Goal: Information Seeking & Learning: Check status

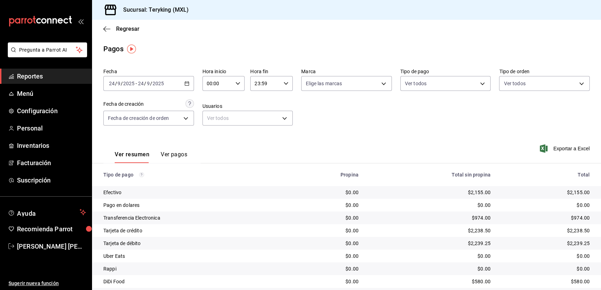
click at [42, 77] on span "Reportes" at bounding box center [51, 76] width 69 height 10
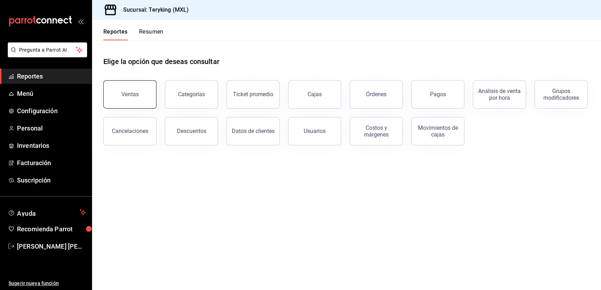
click at [133, 104] on button "Ventas" at bounding box center [129, 94] width 53 height 28
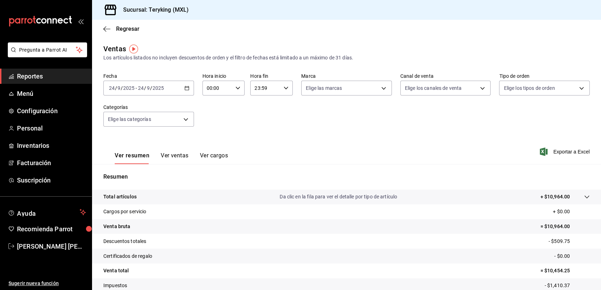
click at [44, 75] on span "Reportes" at bounding box center [51, 76] width 69 height 10
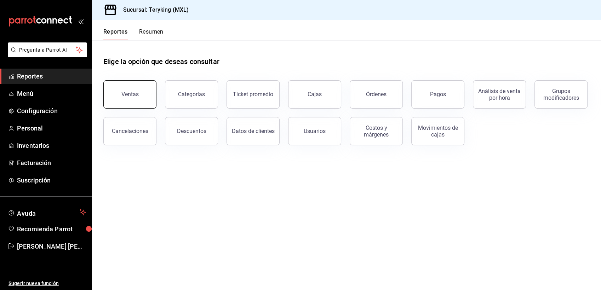
click at [121, 94] on button "Ventas" at bounding box center [129, 94] width 53 height 28
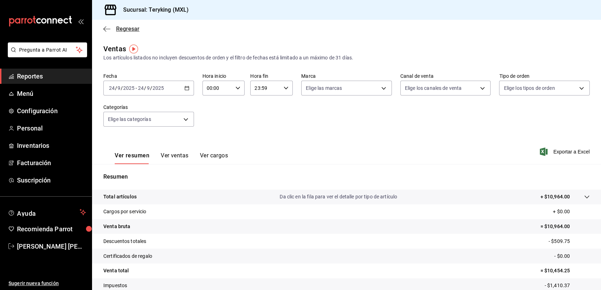
click at [131, 30] on span "Regresar" at bounding box center [127, 28] width 23 height 7
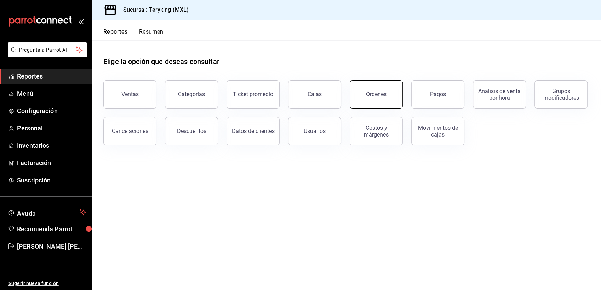
click at [380, 96] on div "Órdenes" at bounding box center [376, 94] width 21 height 7
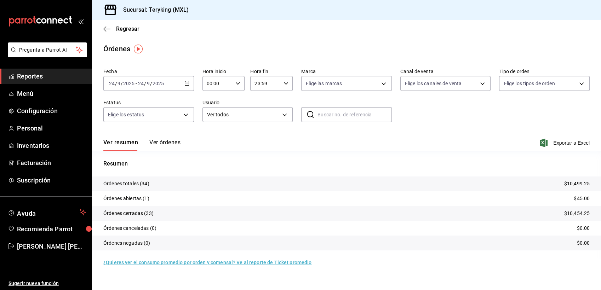
click at [171, 140] on button "Ver órdenes" at bounding box center [164, 145] width 31 height 12
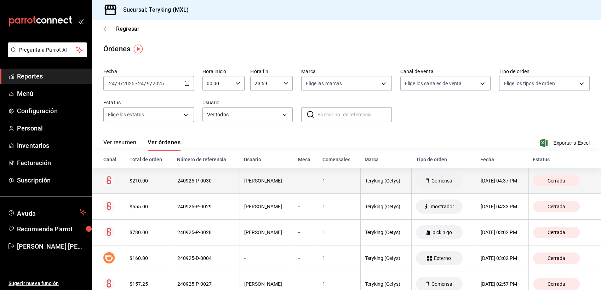
click at [207, 180] on div "240925-P-0030" at bounding box center [206, 181] width 58 height 6
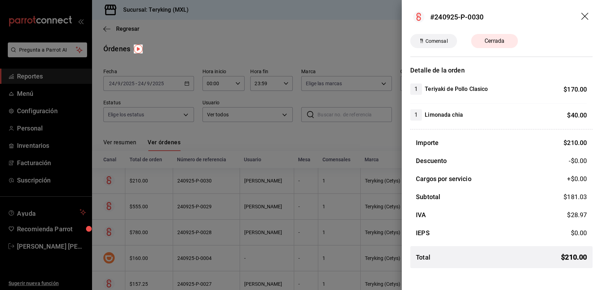
click at [40, 77] on div at bounding box center [300, 145] width 601 height 290
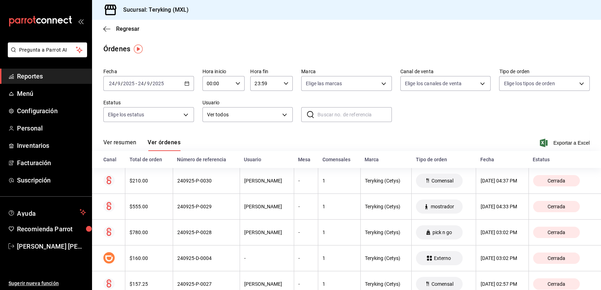
click at [40, 77] on span "Reportes" at bounding box center [51, 76] width 69 height 10
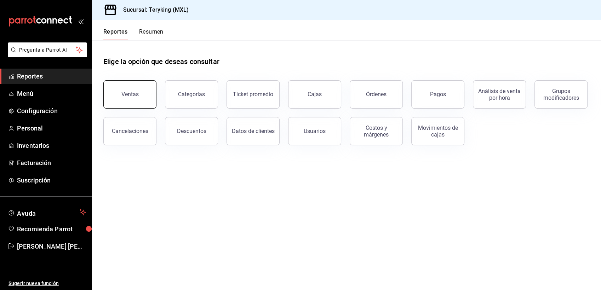
click at [132, 98] on button "Ventas" at bounding box center [129, 94] width 53 height 28
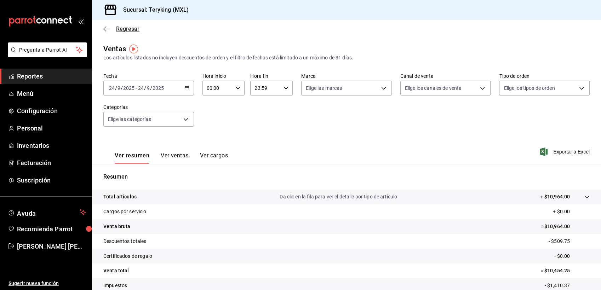
click at [127, 27] on span "Regresar" at bounding box center [127, 28] width 23 height 7
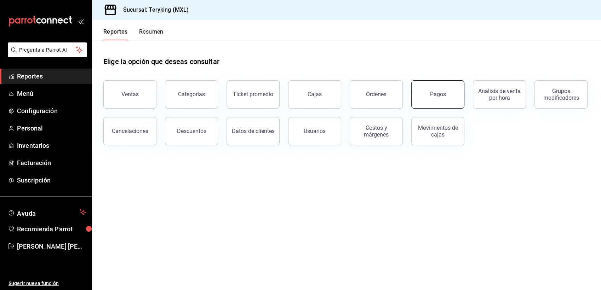
click at [432, 97] on div "Pagos" at bounding box center [438, 94] width 16 height 7
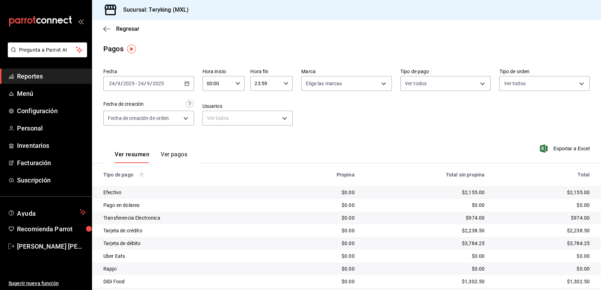
click at [42, 75] on span "Reportes" at bounding box center [51, 76] width 69 height 10
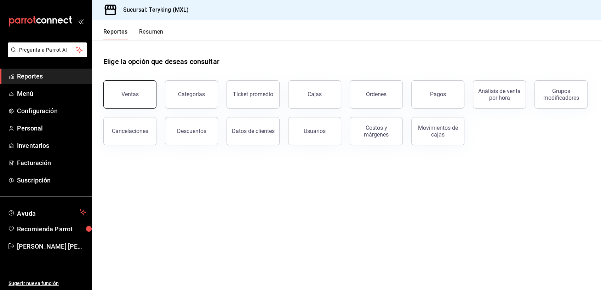
click at [127, 92] on div "Ventas" at bounding box center [129, 94] width 17 height 7
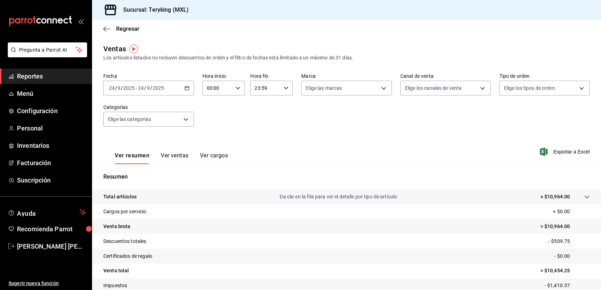
click at [42, 78] on span "Reportes" at bounding box center [51, 76] width 69 height 10
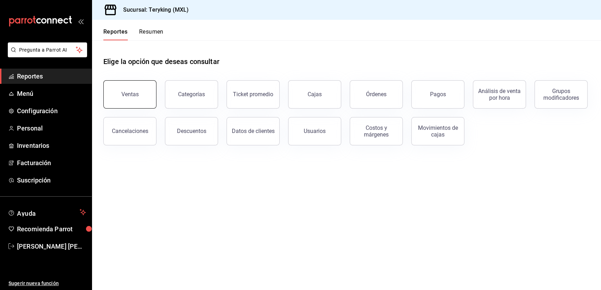
click at [127, 95] on div "Ventas" at bounding box center [129, 94] width 17 height 7
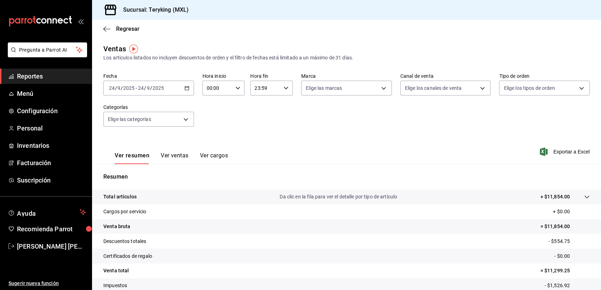
click at [46, 79] on span "Reportes" at bounding box center [51, 76] width 69 height 10
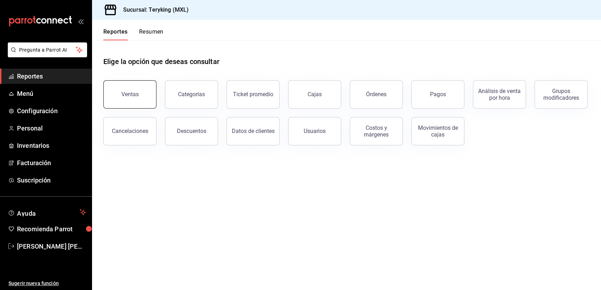
click at [136, 98] on button "Ventas" at bounding box center [129, 94] width 53 height 28
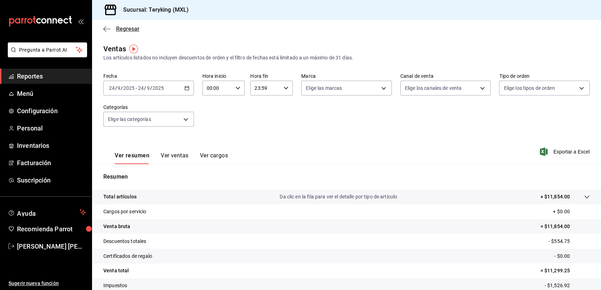
click at [127, 31] on span "Regresar" at bounding box center [127, 28] width 23 height 7
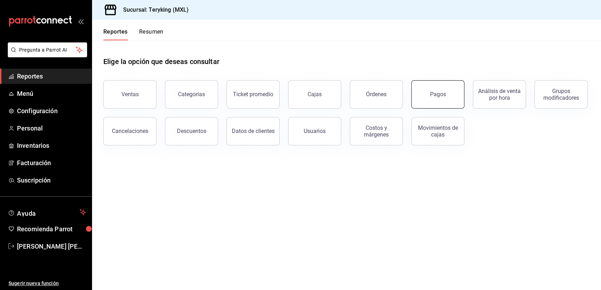
click at [425, 99] on button "Pagos" at bounding box center [437, 94] width 53 height 28
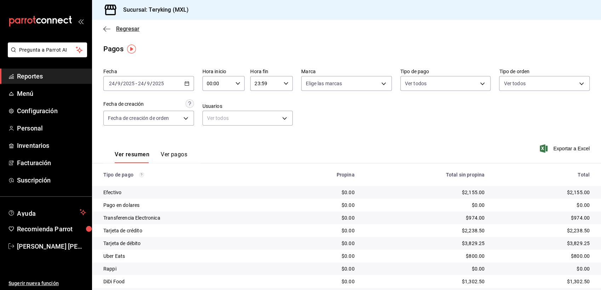
click at [133, 30] on span "Regresar" at bounding box center [127, 28] width 23 height 7
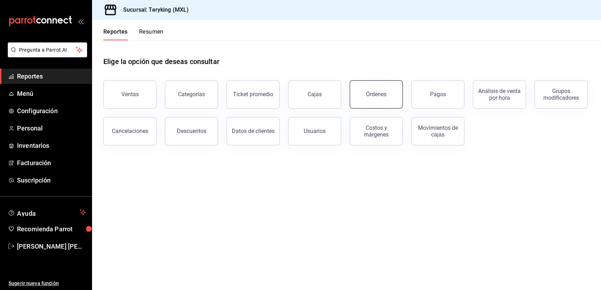
click at [376, 97] on div "Órdenes" at bounding box center [376, 94] width 21 height 7
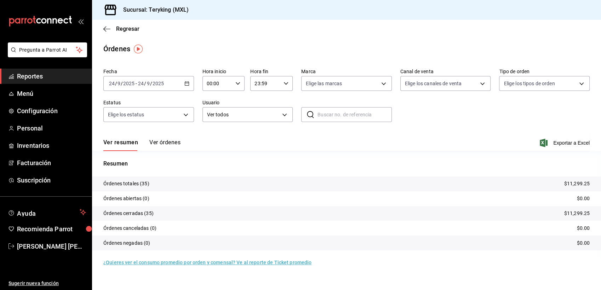
click at [166, 144] on button "Ver órdenes" at bounding box center [164, 145] width 31 height 12
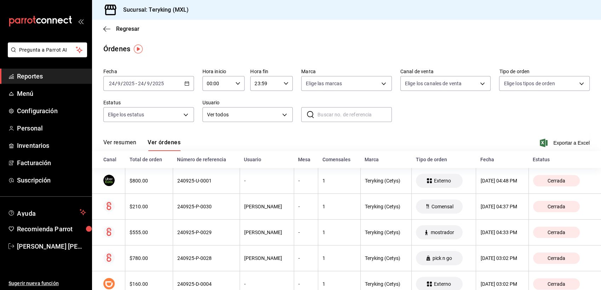
click at [53, 72] on span "Reportes" at bounding box center [51, 76] width 69 height 10
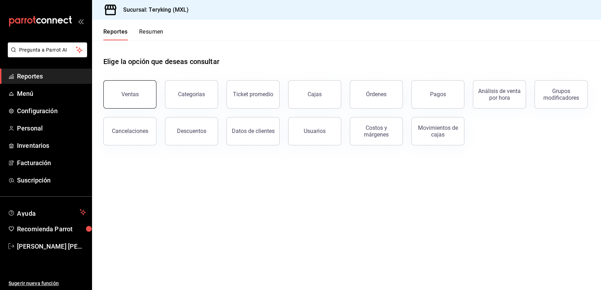
click at [146, 92] on button "Ventas" at bounding box center [129, 94] width 53 height 28
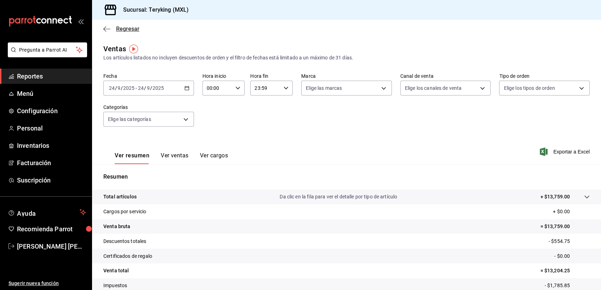
click at [125, 26] on span "Regresar" at bounding box center [127, 28] width 23 height 7
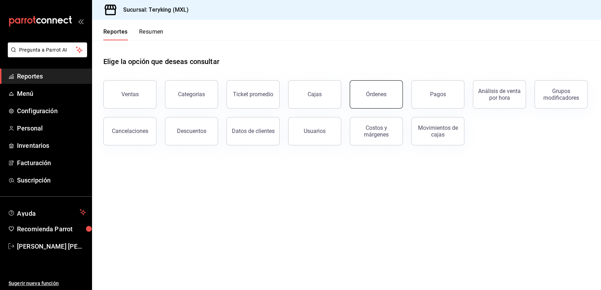
click at [380, 93] on div "Órdenes" at bounding box center [376, 94] width 21 height 7
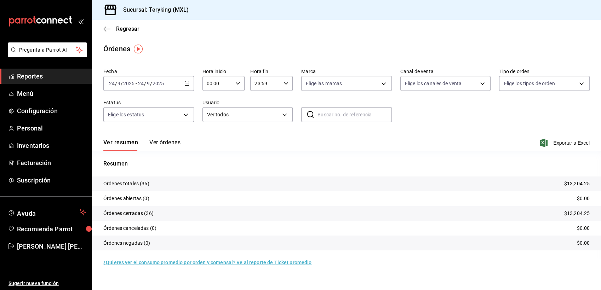
click at [175, 143] on button "Ver órdenes" at bounding box center [164, 145] width 31 height 12
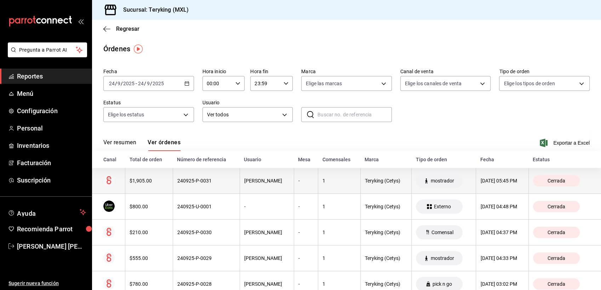
click at [202, 183] on div "240925-P-0031" at bounding box center [206, 181] width 58 height 6
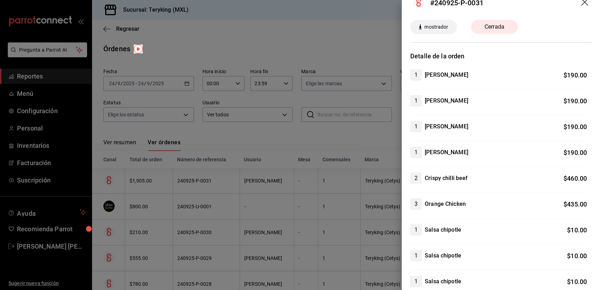
scroll to position [10, 0]
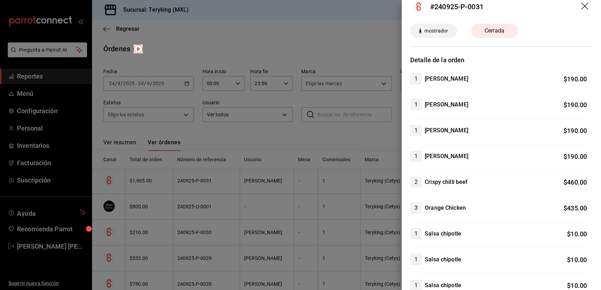
click at [244, 28] on div at bounding box center [300, 145] width 601 height 290
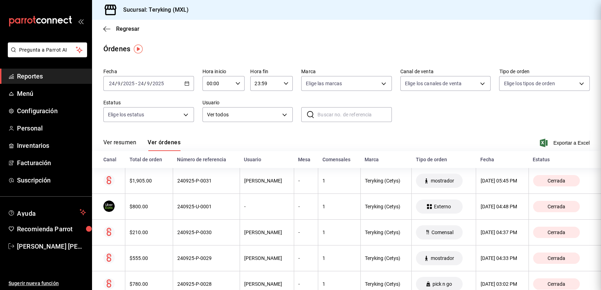
scroll to position [0, 0]
click at [26, 78] on span "Reportes" at bounding box center [51, 76] width 69 height 10
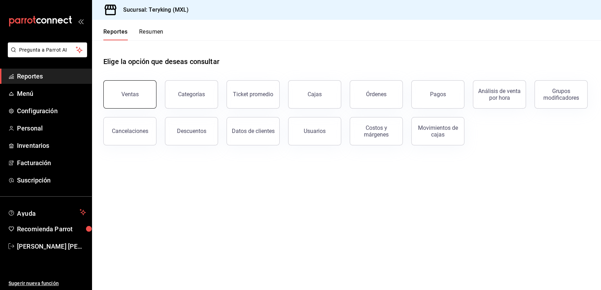
click at [146, 92] on button "Ventas" at bounding box center [129, 94] width 53 height 28
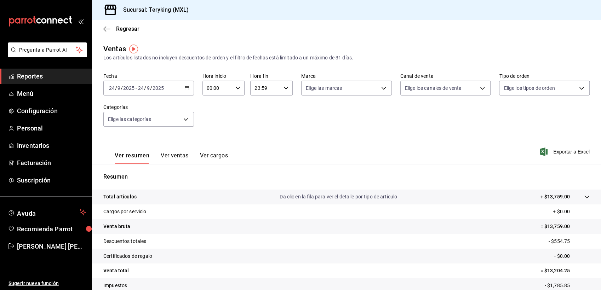
click at [39, 74] on span "Reportes" at bounding box center [51, 76] width 69 height 10
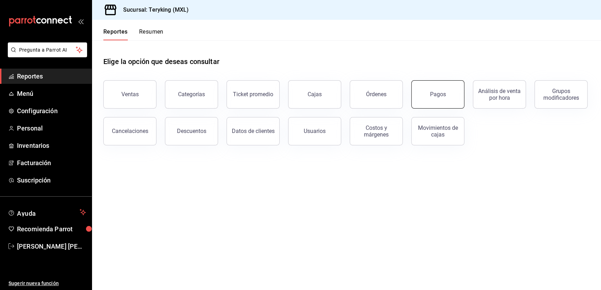
click at [449, 92] on button "Pagos" at bounding box center [437, 94] width 53 height 28
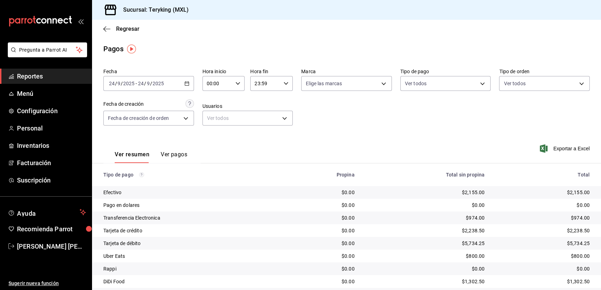
click at [30, 76] on span "Reportes" at bounding box center [51, 76] width 69 height 10
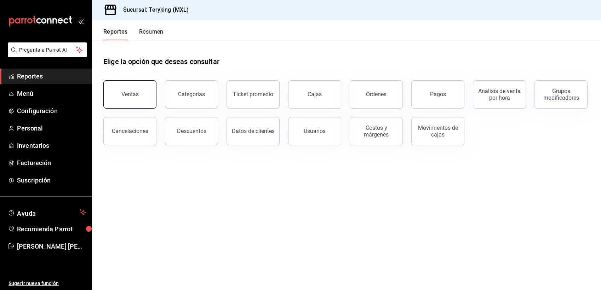
click at [131, 96] on div "Ventas" at bounding box center [129, 94] width 17 height 7
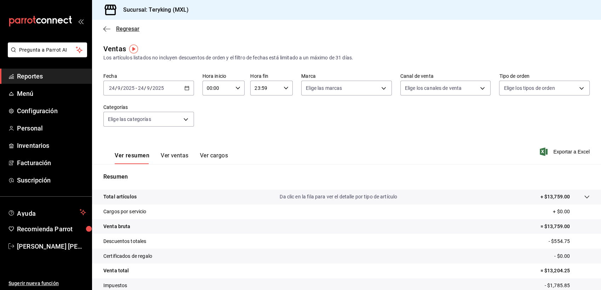
click at [126, 28] on span "Regresar" at bounding box center [127, 28] width 23 height 7
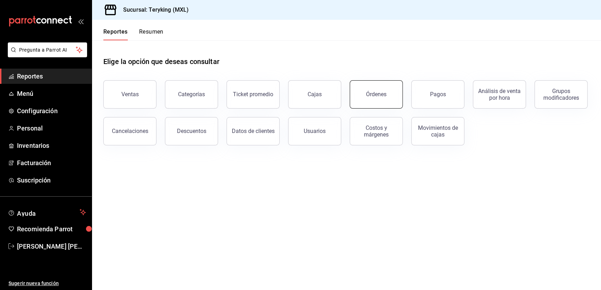
click at [380, 100] on button "Órdenes" at bounding box center [375, 94] width 53 height 28
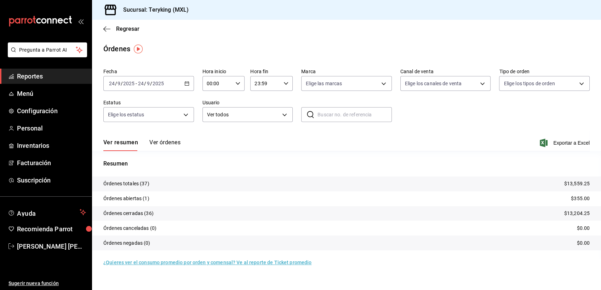
click at [171, 143] on button "Ver órdenes" at bounding box center [164, 145] width 31 height 12
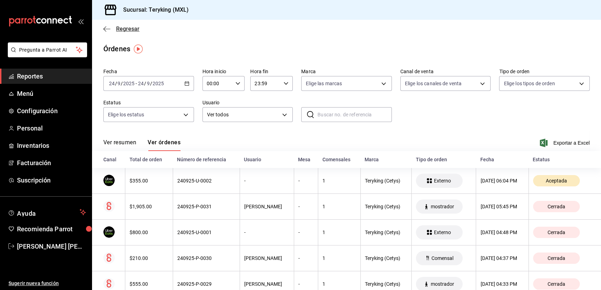
click at [128, 30] on span "Regresar" at bounding box center [127, 28] width 23 height 7
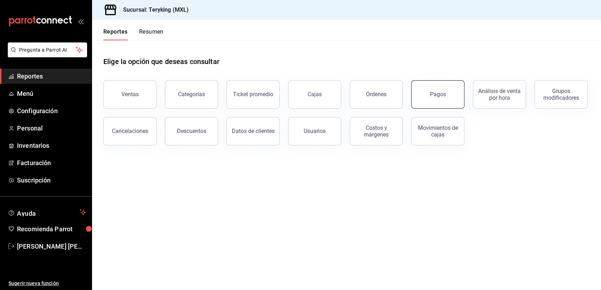
click at [430, 95] on div "Pagos" at bounding box center [438, 94] width 16 height 7
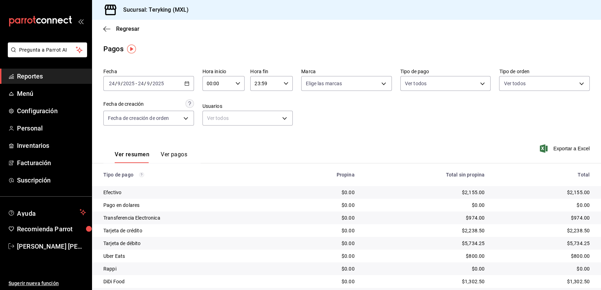
click at [348, 126] on div "Fecha [DATE] [DATE] - [DATE] [DATE] Hora inicio 00:00 Hora inicio Hora fin 23:5…" at bounding box center [346, 99] width 486 height 69
click at [27, 75] on span "Reportes" at bounding box center [51, 76] width 69 height 10
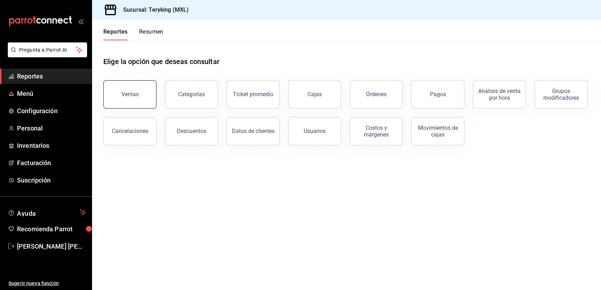
click at [130, 98] on button "Ventas" at bounding box center [129, 94] width 53 height 28
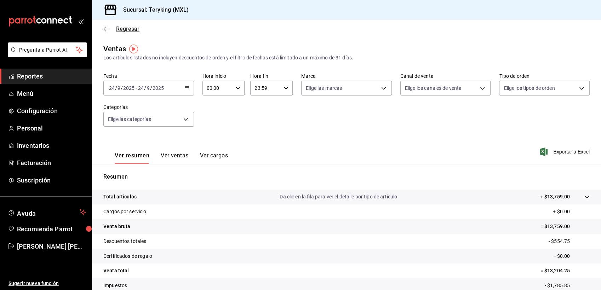
click at [126, 27] on span "Regresar" at bounding box center [127, 28] width 23 height 7
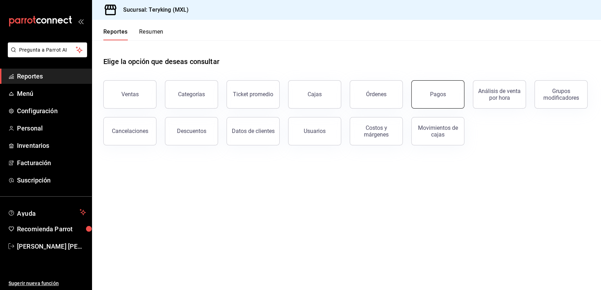
click at [429, 91] on button "Pagos" at bounding box center [437, 94] width 53 height 28
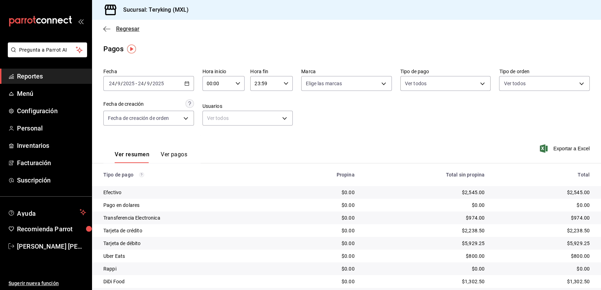
click at [125, 31] on span "Regresar" at bounding box center [127, 28] width 23 height 7
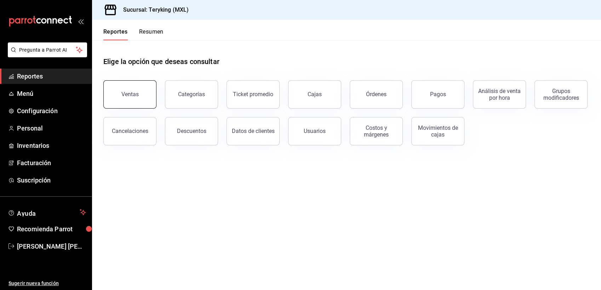
click at [127, 93] on div "Ventas" at bounding box center [129, 94] width 17 height 7
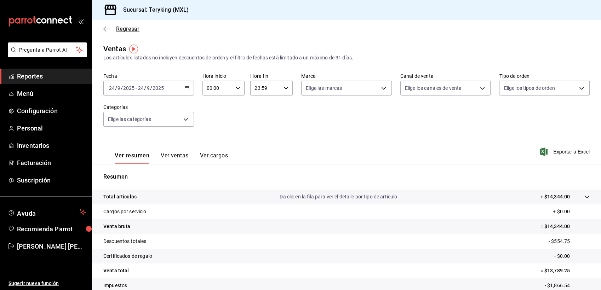
click at [125, 26] on span "Regresar" at bounding box center [127, 28] width 23 height 7
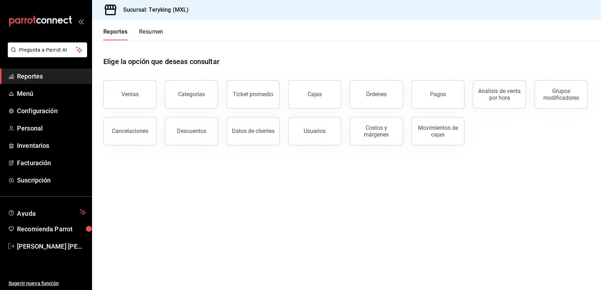
click at [154, 32] on button "Resumen" at bounding box center [151, 34] width 24 height 12
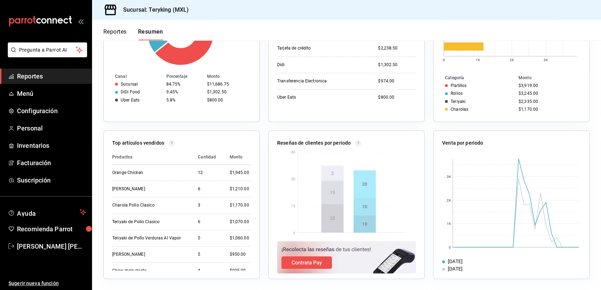
click at [25, 79] on span "Reportes" at bounding box center [51, 76] width 69 height 10
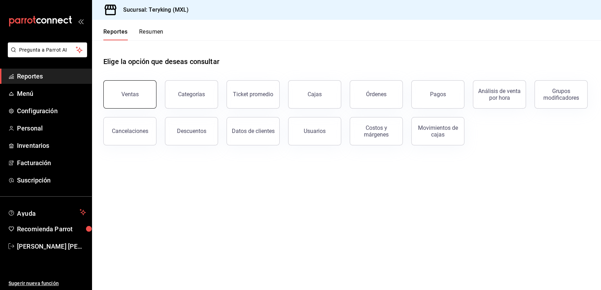
click at [134, 104] on button "Ventas" at bounding box center [129, 94] width 53 height 28
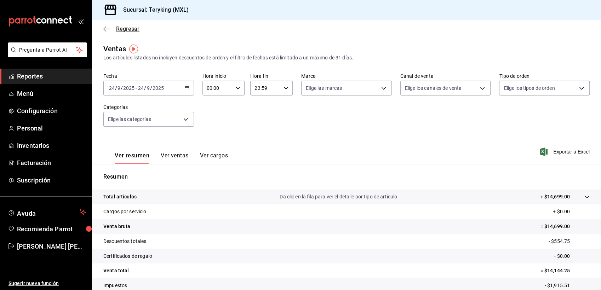
click at [128, 31] on span "Regresar" at bounding box center [127, 28] width 23 height 7
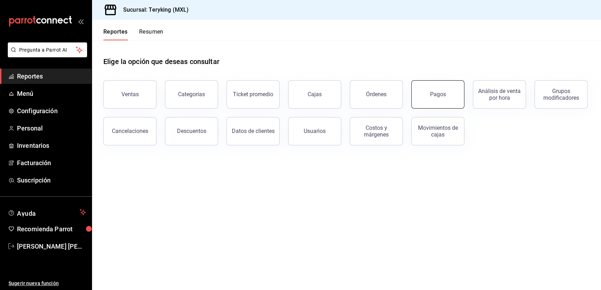
click at [433, 97] on div "Pagos" at bounding box center [438, 94] width 16 height 7
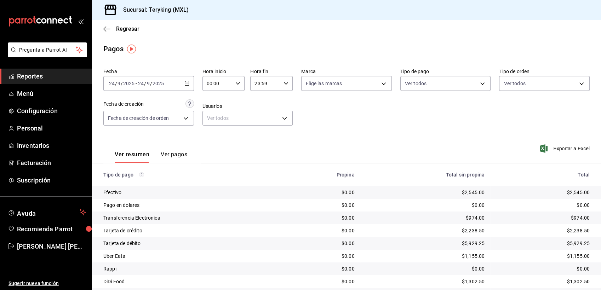
click at [29, 76] on span "Reportes" at bounding box center [51, 76] width 69 height 10
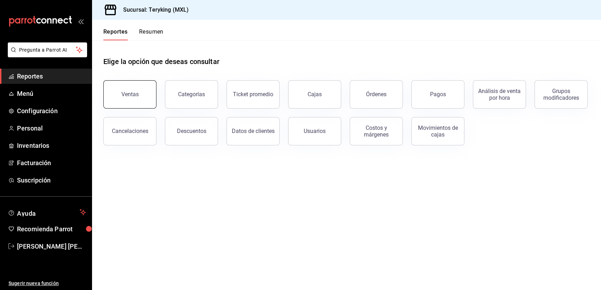
click at [128, 95] on div "Ventas" at bounding box center [129, 94] width 17 height 7
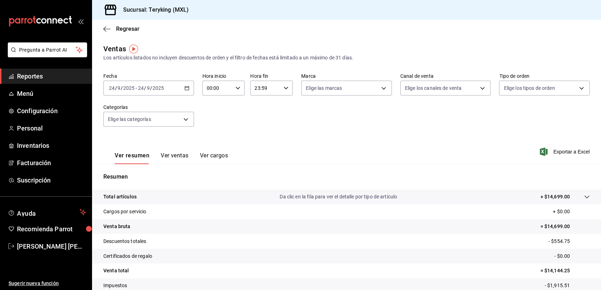
click at [45, 79] on span "Reportes" at bounding box center [51, 76] width 69 height 10
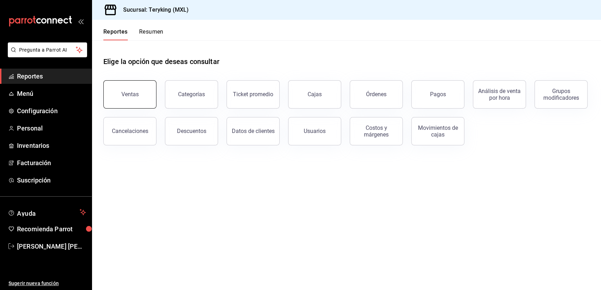
click at [122, 98] on button "Ventas" at bounding box center [129, 94] width 53 height 28
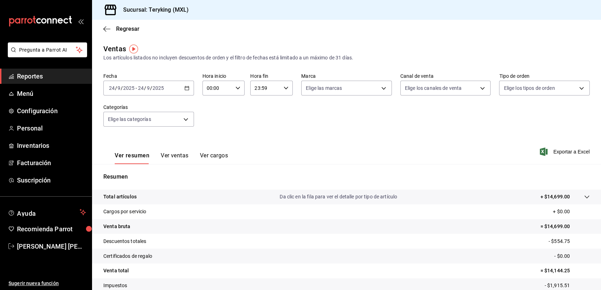
click at [55, 74] on span "Reportes" at bounding box center [51, 76] width 69 height 10
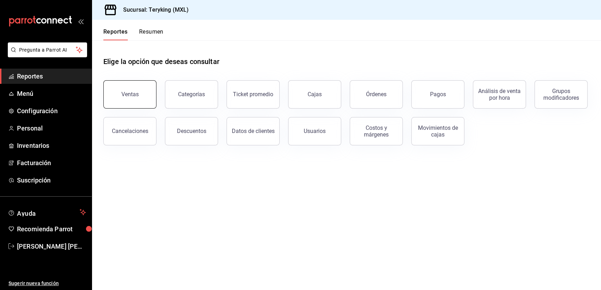
click at [121, 83] on button "Ventas" at bounding box center [129, 94] width 53 height 28
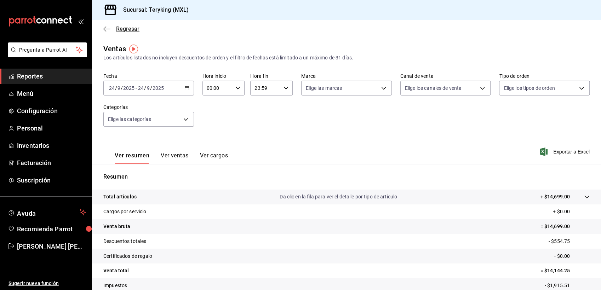
click at [128, 29] on span "Regresar" at bounding box center [127, 28] width 23 height 7
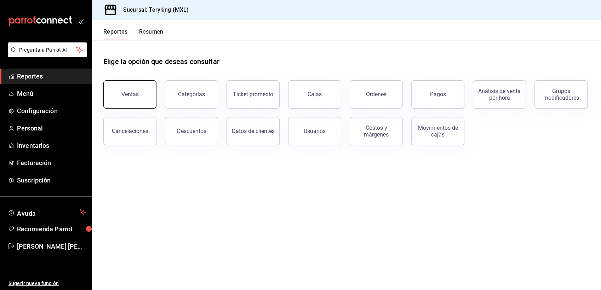
click at [134, 92] on div "Ventas" at bounding box center [129, 94] width 17 height 7
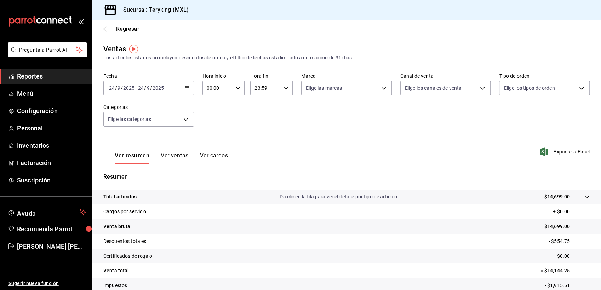
click at [186, 91] on div "[DATE] [DATE] - [DATE] [DATE]" at bounding box center [148, 88] width 91 height 15
click at [121, 142] on span "Semana actual" at bounding box center [136, 141] width 55 height 7
click at [436, 154] on div "Ver resumen Ver ventas Ver cargos Exportar a Excel" at bounding box center [346, 149] width 509 height 29
